Goal: Transaction & Acquisition: Book appointment/travel/reservation

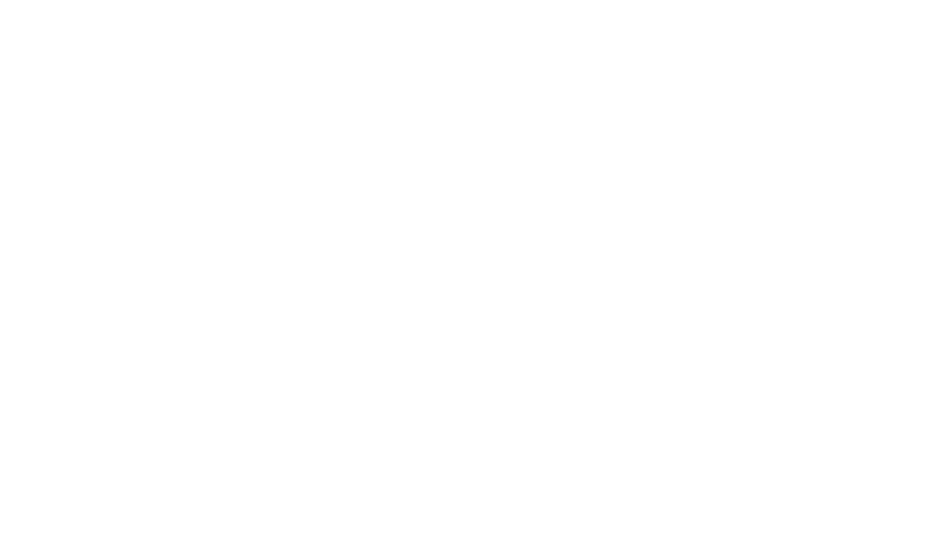
select select "**"
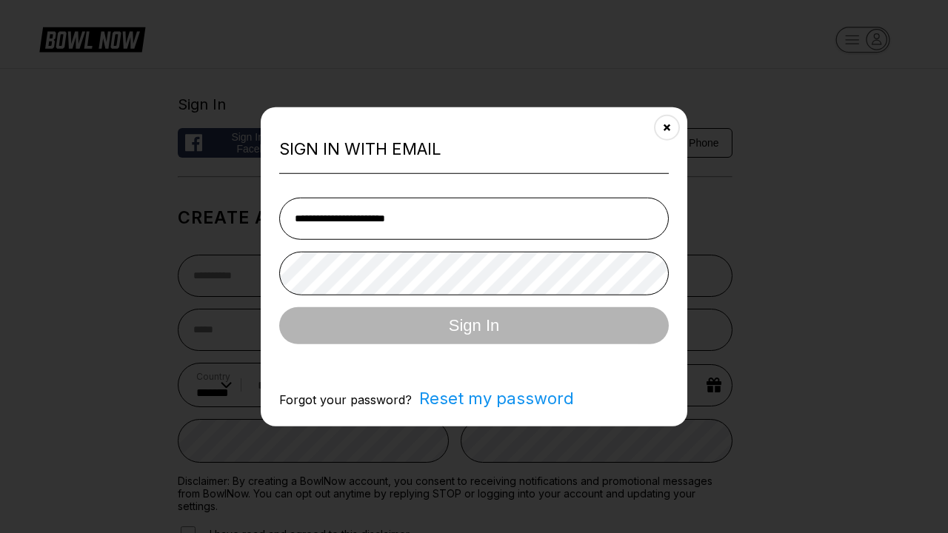
type input "**********"
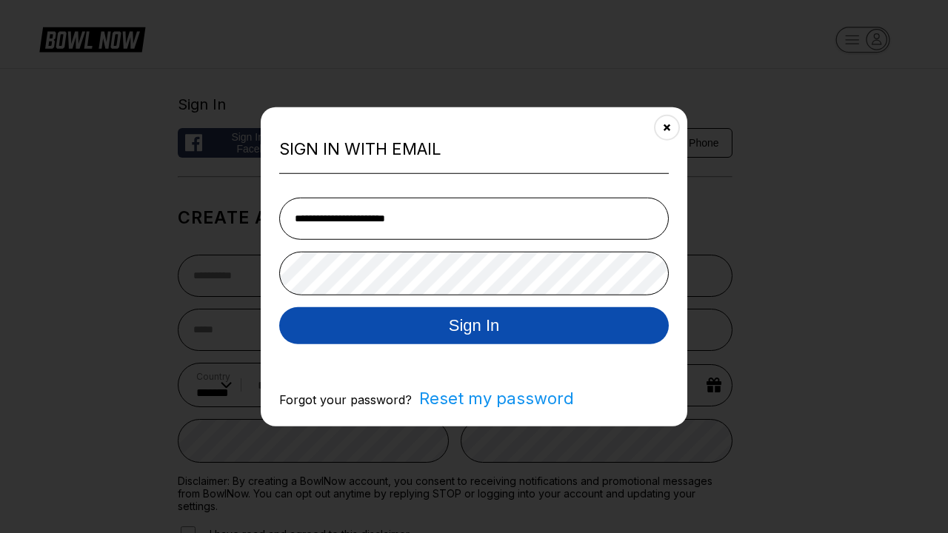
click at [474, 326] on button "Sign In" at bounding box center [474, 325] width 390 height 37
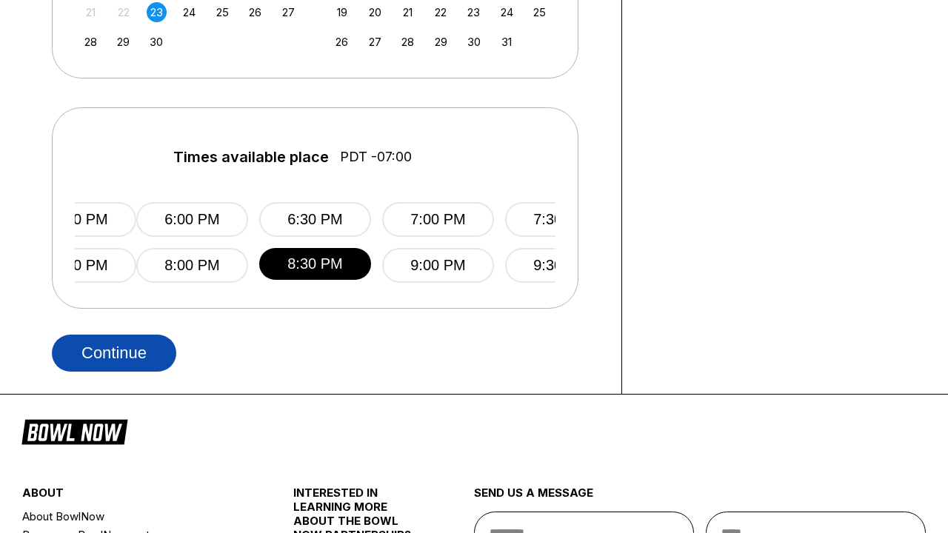
click at [118, 353] on button "Continue" at bounding box center [114, 353] width 124 height 37
